Goal: Navigation & Orientation: Find specific page/section

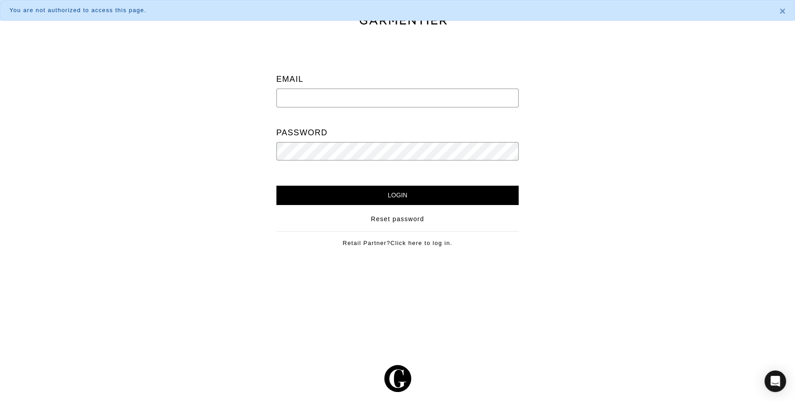
type input "[EMAIL_ADDRESS][DOMAIN_NAME]"
click at [408, 194] on input "Login" at bounding box center [397, 195] width 243 height 19
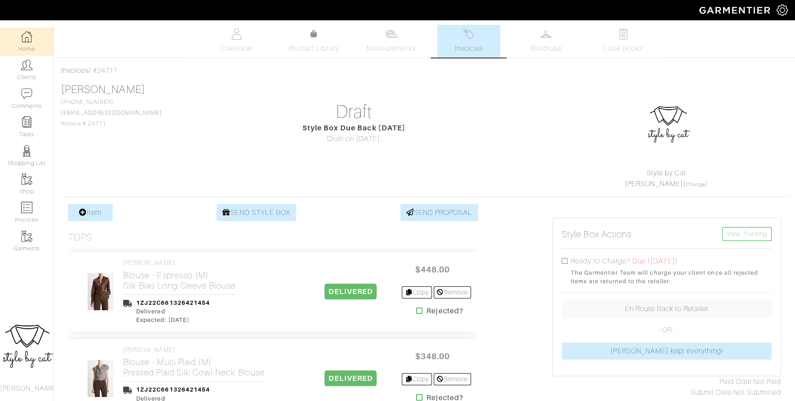
click at [31, 43] on link "Home" at bounding box center [26, 41] width 53 height 28
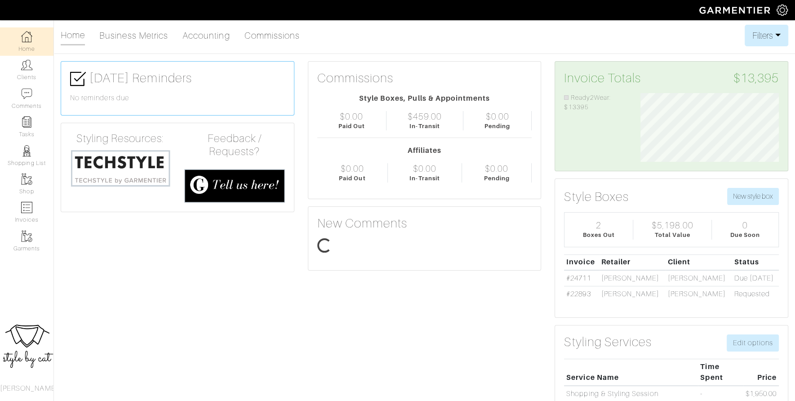
scroll to position [69, 152]
